Goal: Transaction & Acquisition: Purchase product/service

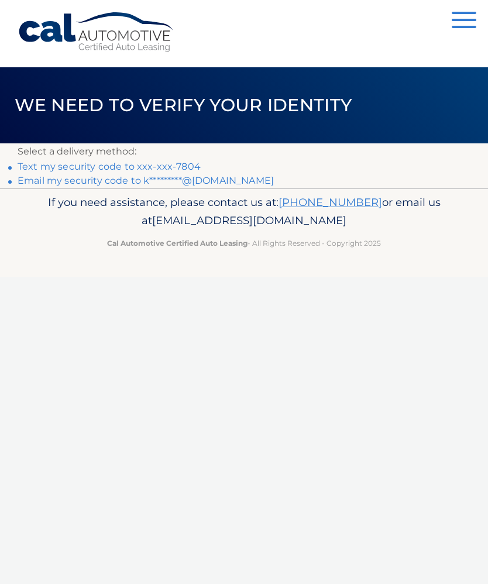
click at [191, 167] on link "Text my security code to xxx-xxx-7804" at bounding box center [109, 166] width 183 height 11
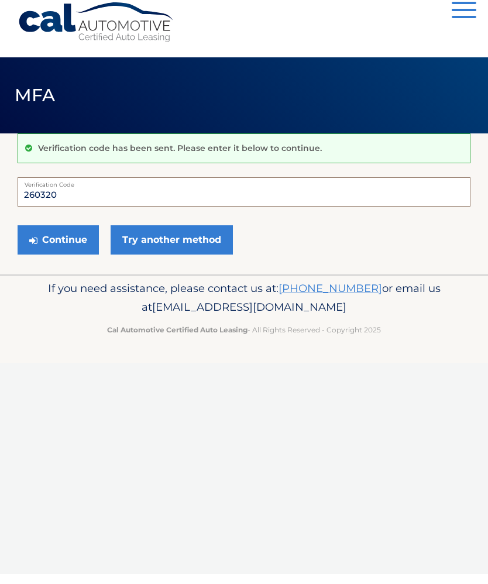
type input "260320"
click at [78, 238] on button "Continue" at bounding box center [58, 249] width 81 height 29
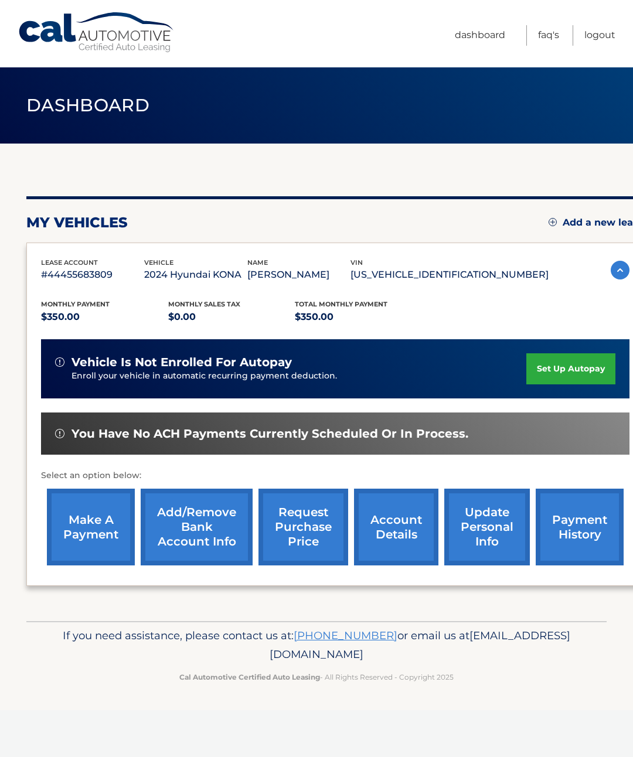
click at [97, 531] on link "make a payment" at bounding box center [91, 526] width 88 height 77
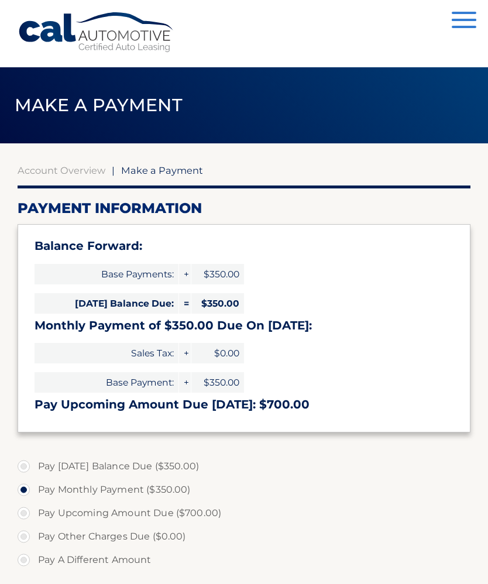
select select "NjEzODFmYmMtNzU4Mi00YmU1LTg0NzEtZWIzZmUzNDUzY2Fl"
click at [196, 463] on label "Pay Today's Balance Due ($350.00)" at bounding box center [244, 466] width 453 height 23
click at [34, 463] on input "Pay Today's Balance Due ($350.00)" at bounding box center [28, 464] width 12 height 19
radio input "true"
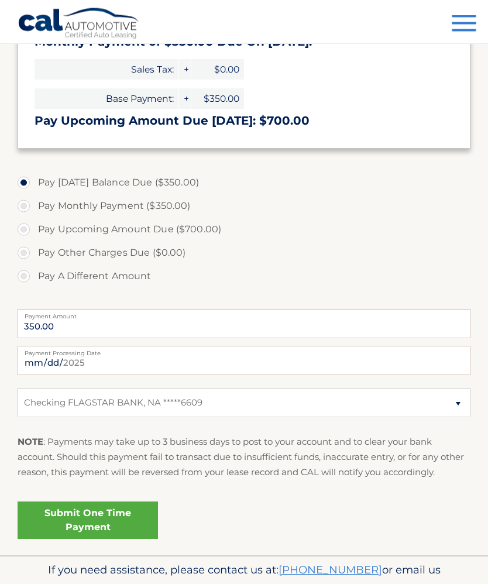
scroll to position [284, 0]
click at [124, 518] on link "Submit One Time Payment" at bounding box center [88, 520] width 141 height 37
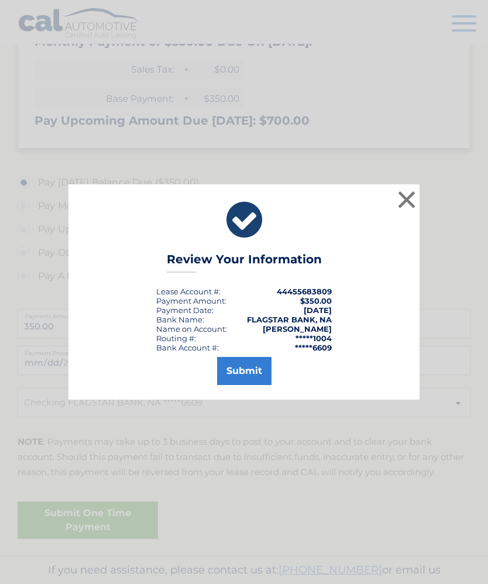
click at [251, 385] on button "Submit" at bounding box center [244, 371] width 54 height 28
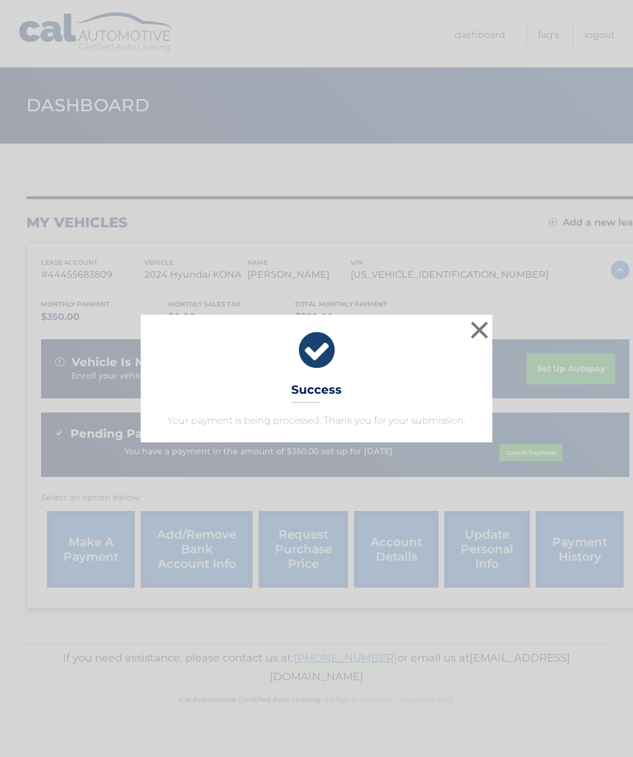
click at [488, 331] on button "×" at bounding box center [478, 329] width 23 height 23
